Goal: Task Accomplishment & Management: Use online tool/utility

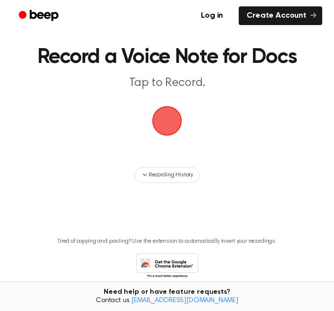
click at [165, 114] on span "button" at bounding box center [167, 121] width 30 height 30
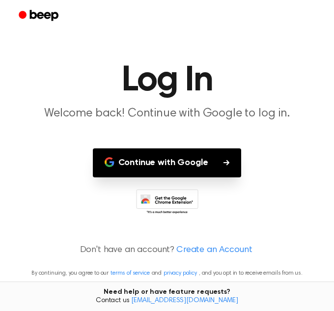
click at [222, 152] on button "Continue with Google" at bounding box center [167, 163] width 149 height 29
click at [180, 157] on button "Continue with Google" at bounding box center [167, 163] width 149 height 29
click at [226, 163] on icon "button" at bounding box center [228, 163] width 6 height 6
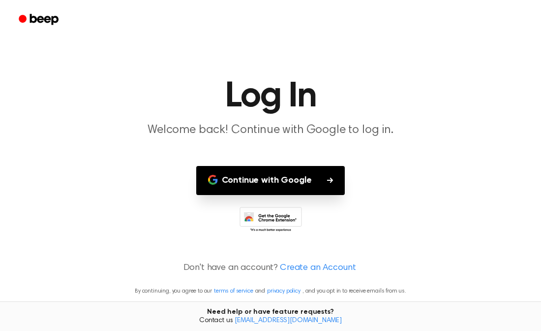
click at [275, 187] on button "Continue with Google" at bounding box center [270, 180] width 149 height 29
